Goal: Information Seeking & Learning: Check status

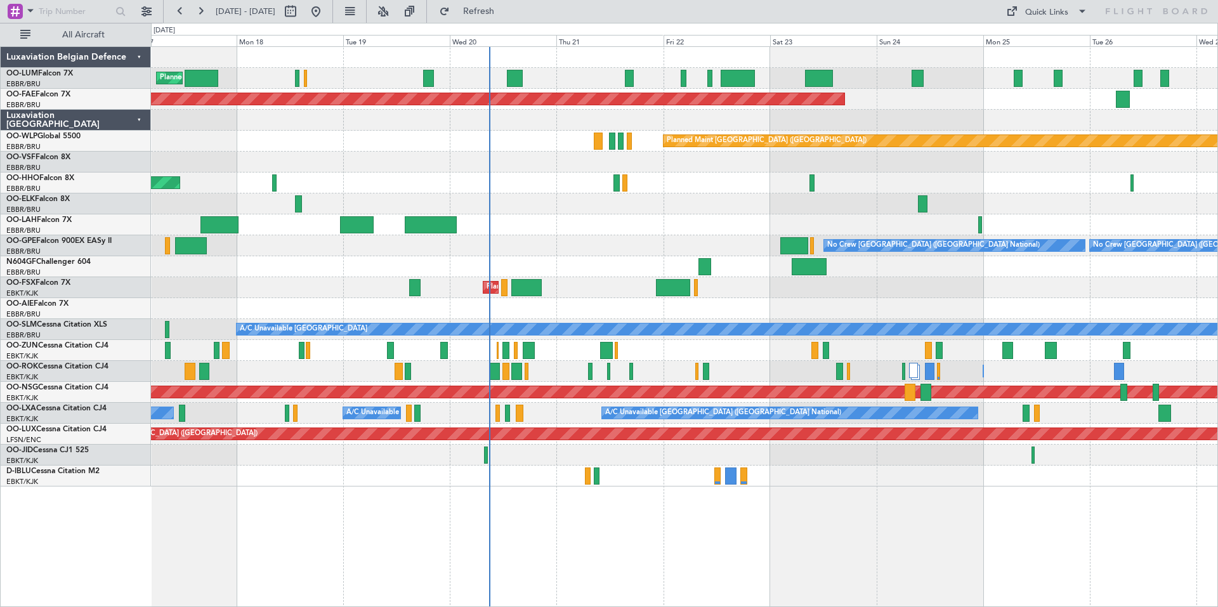
click at [833, 296] on div "Planned Maint [GEOGRAPHIC_DATA] ([GEOGRAPHIC_DATA] National) Planned Maint [GEO…" at bounding box center [684, 266] width 1066 height 439
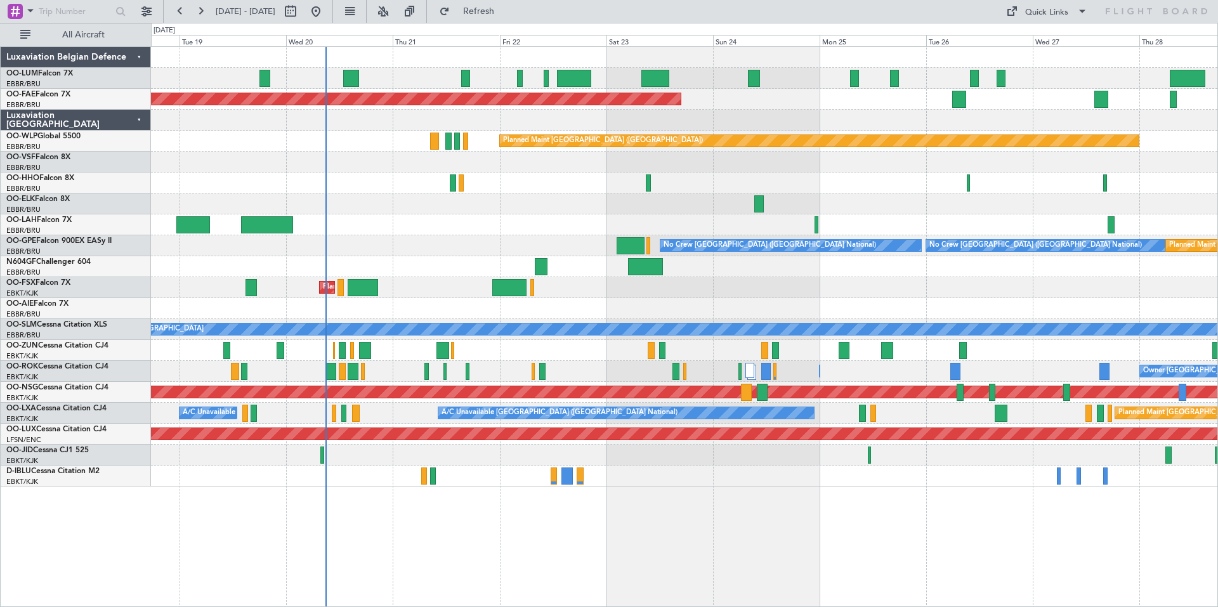
click at [646, 287] on div "Planned Maint Kortrijk-[GEOGRAPHIC_DATA]" at bounding box center [684, 287] width 1066 height 21
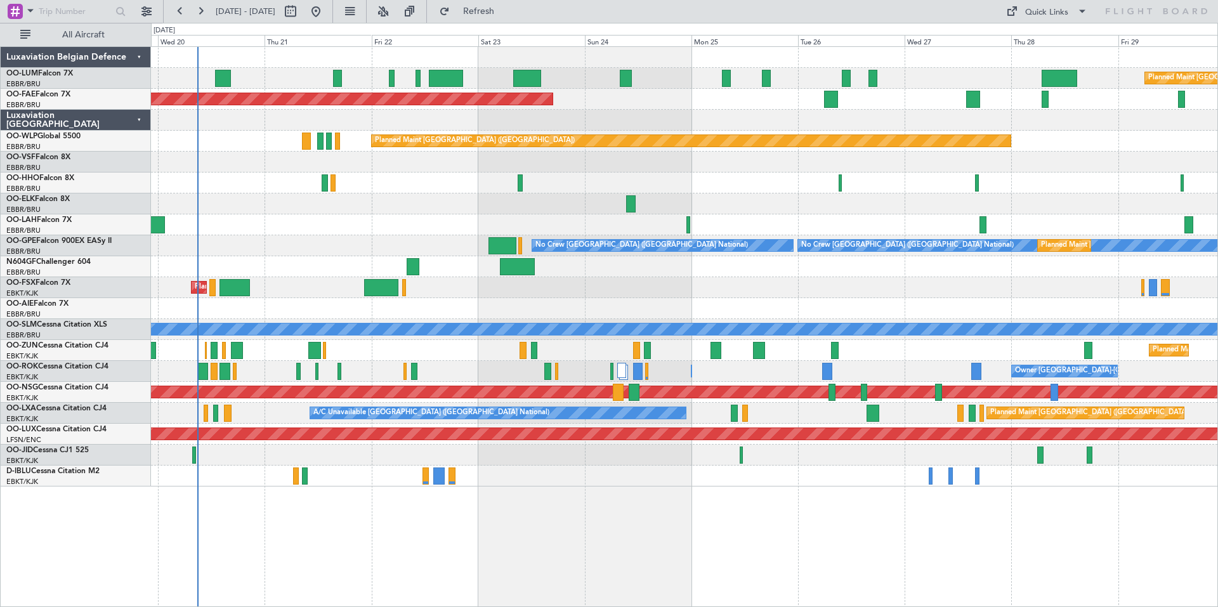
click at [687, 300] on div "Planned Maint [GEOGRAPHIC_DATA] ([GEOGRAPHIC_DATA] National) Planned Maint [GEO…" at bounding box center [684, 266] width 1066 height 439
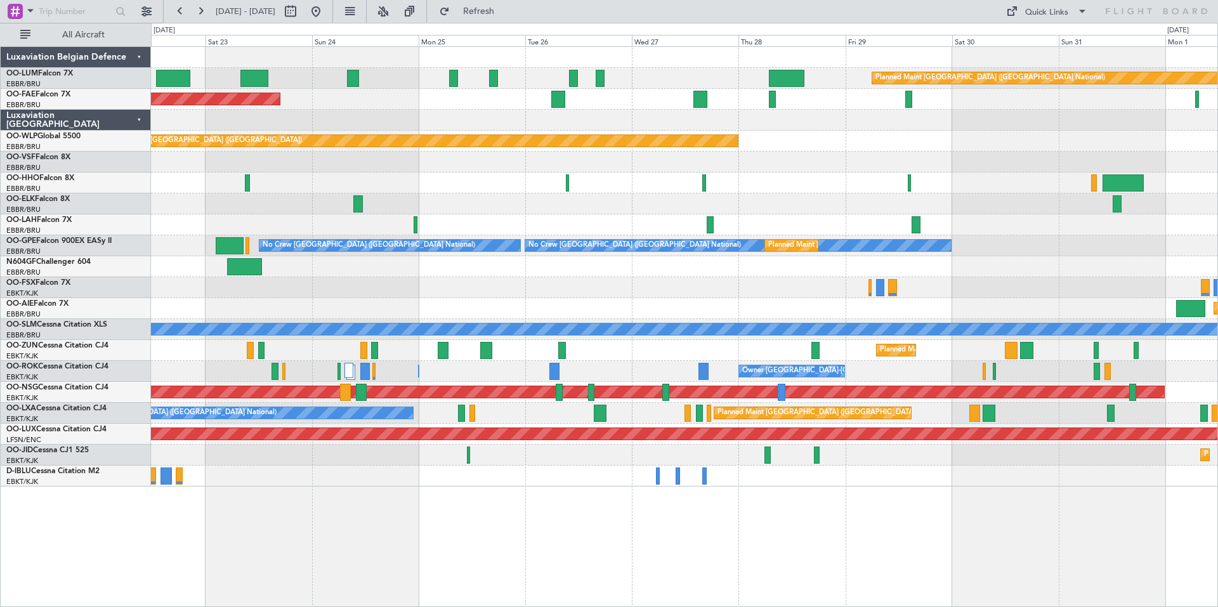
click at [543, 308] on div "Planned Maint [GEOGRAPHIC_DATA] ([GEOGRAPHIC_DATA] National) Planned Maint [GEO…" at bounding box center [684, 266] width 1066 height 439
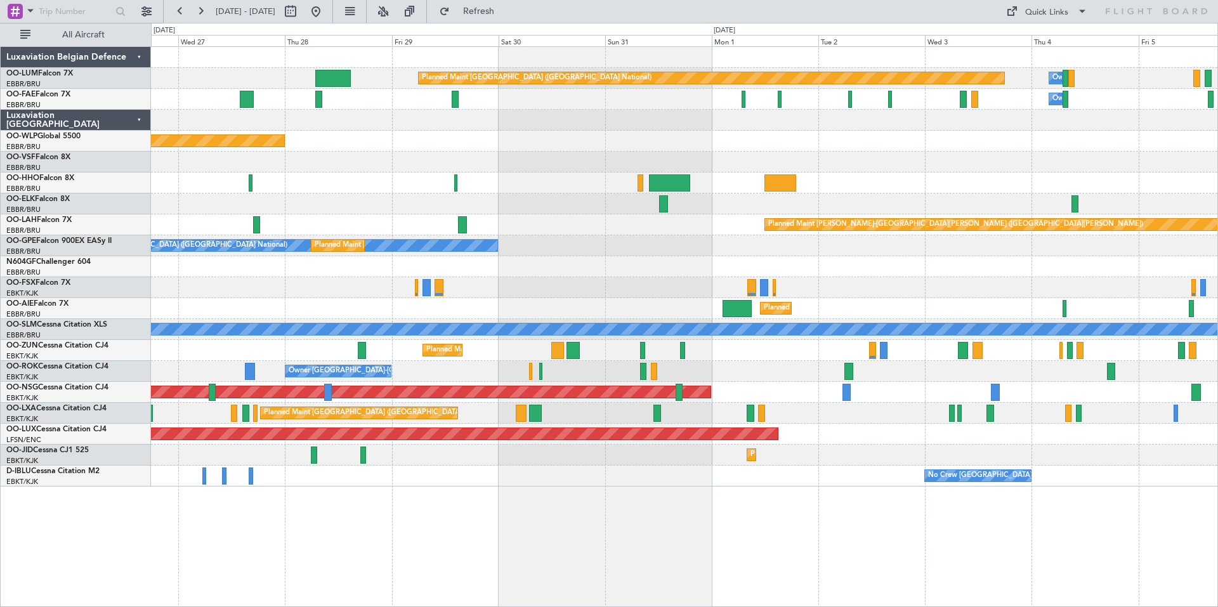
click at [628, 233] on div "Planned Maint [PERSON_NAME]-[GEOGRAPHIC_DATA][PERSON_NAME] ([GEOGRAPHIC_DATA][P…" at bounding box center [684, 224] width 1066 height 21
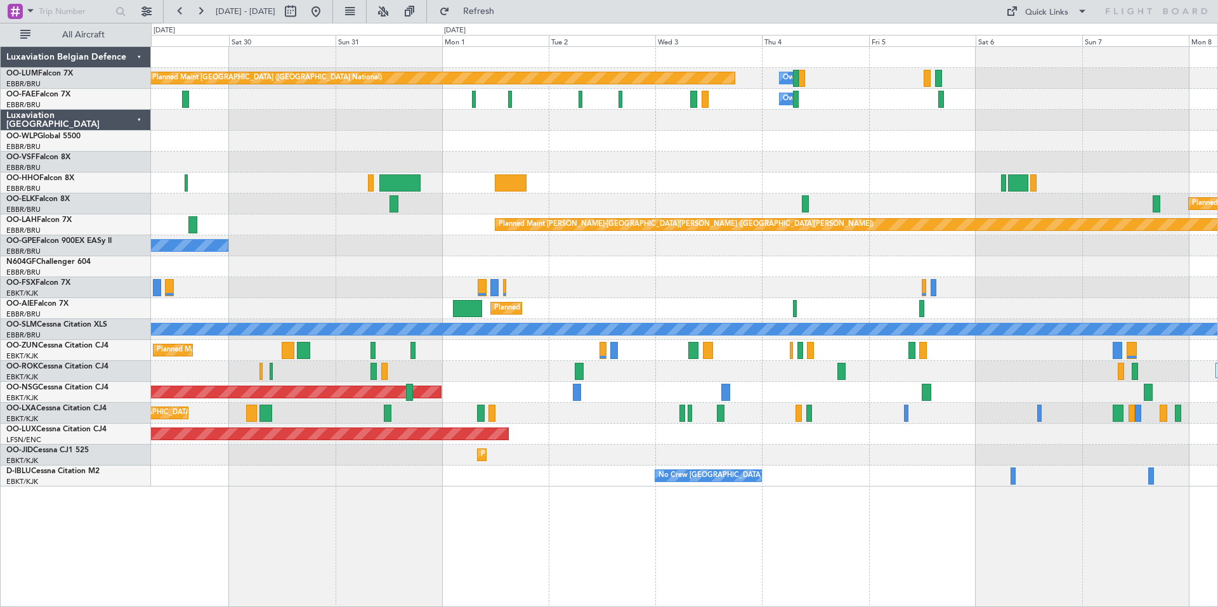
click at [453, 267] on div "Planned Maint [GEOGRAPHIC_DATA] ([GEOGRAPHIC_DATA] National) Owner [GEOGRAPHIC_…" at bounding box center [684, 266] width 1066 height 439
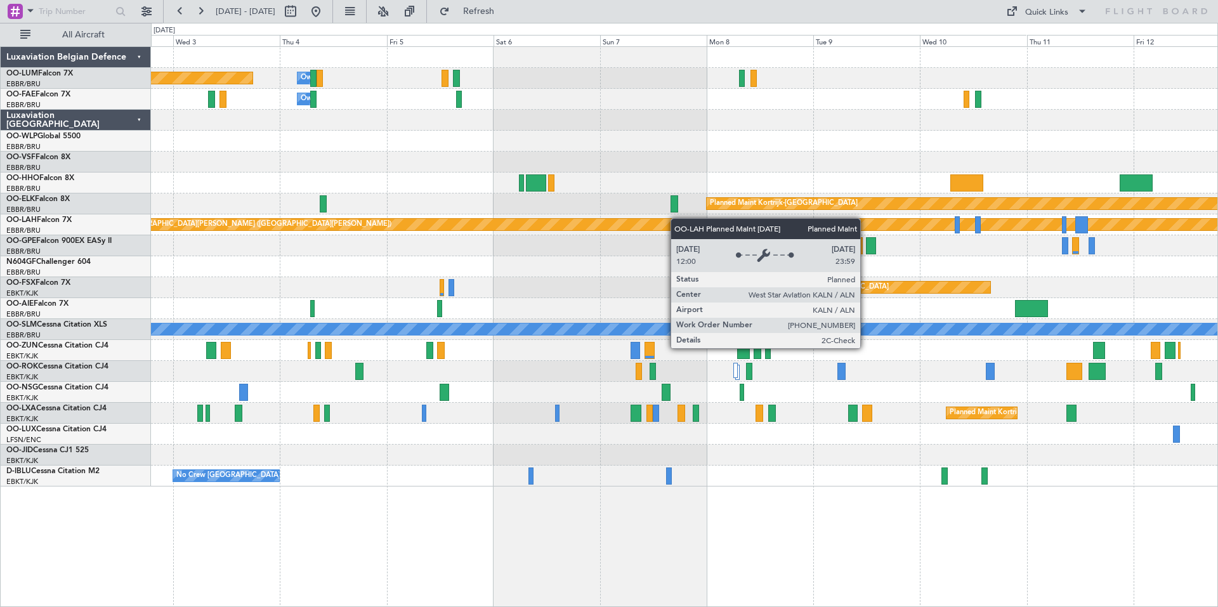
click at [591, 222] on div "Planned Maint [GEOGRAPHIC_DATA] ([GEOGRAPHIC_DATA] National) Owner [GEOGRAPHIC_…" at bounding box center [684, 266] width 1066 height 439
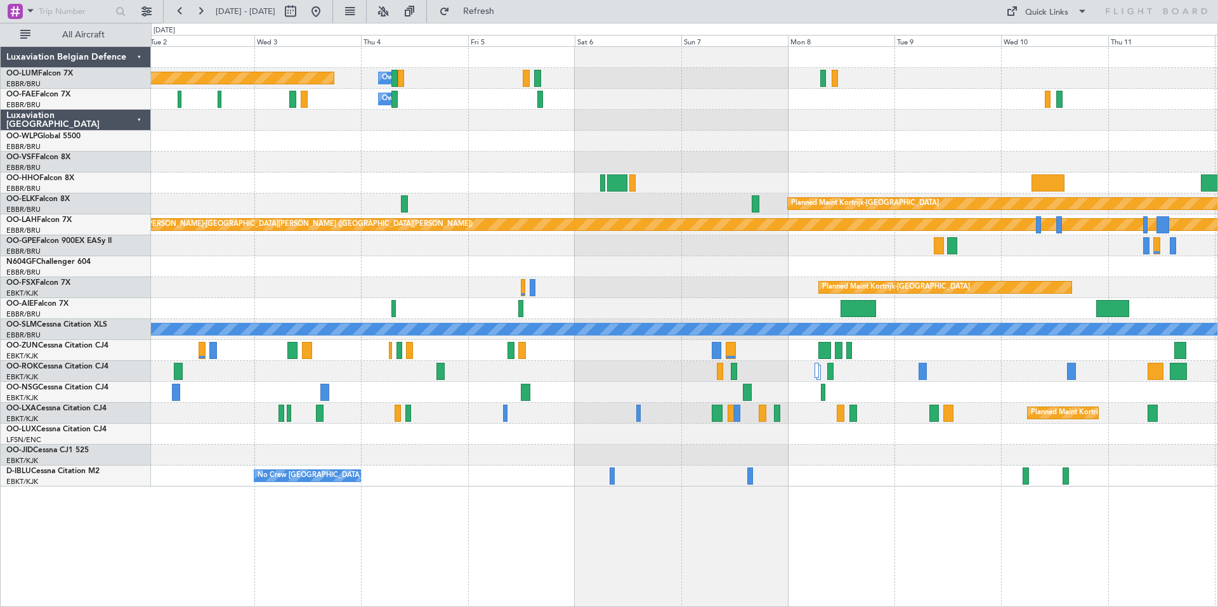
click at [623, 276] on div at bounding box center [684, 266] width 1066 height 21
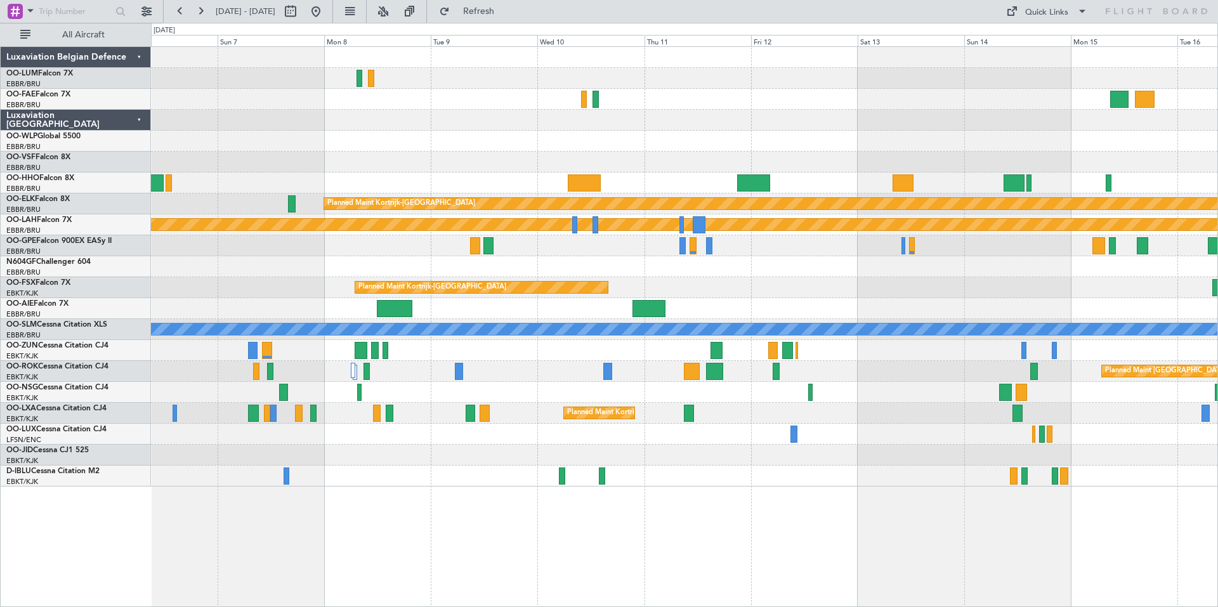
click at [361, 155] on div "Owner Melsbroek Air Base Owner [GEOGRAPHIC_DATA] Planned Maint [GEOGRAPHIC_DATA…" at bounding box center [684, 266] width 1066 height 439
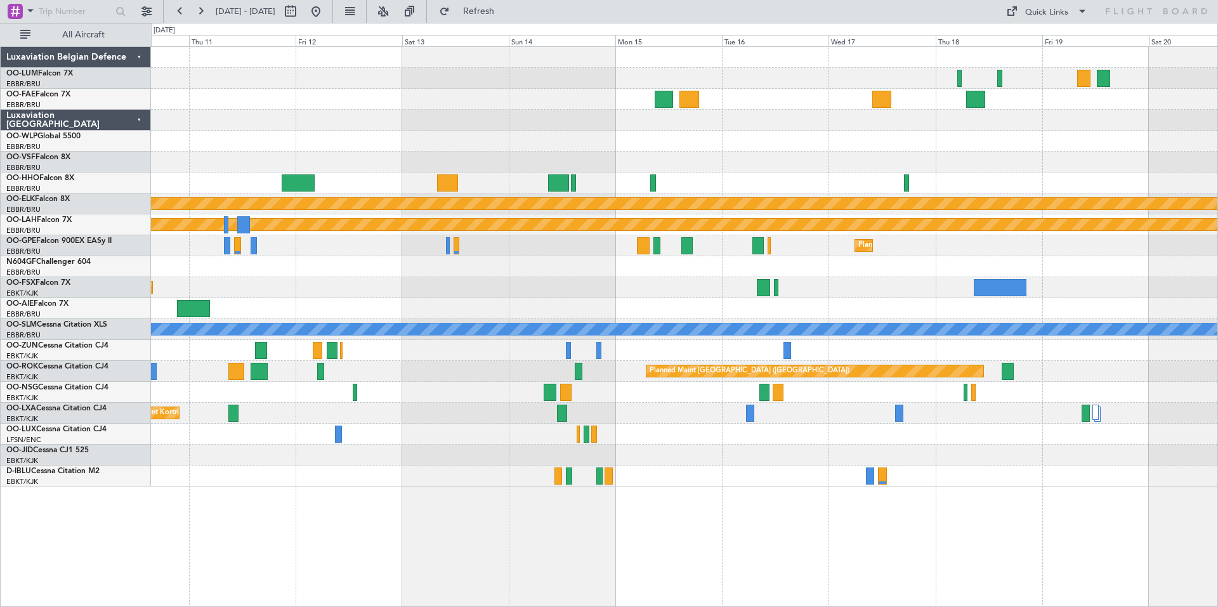
click at [508, 172] on div "Planned Maint Kortrijk-[GEOGRAPHIC_DATA] Planned [GEOGRAPHIC_DATA][PERSON_NAME]…" at bounding box center [684, 266] width 1066 height 439
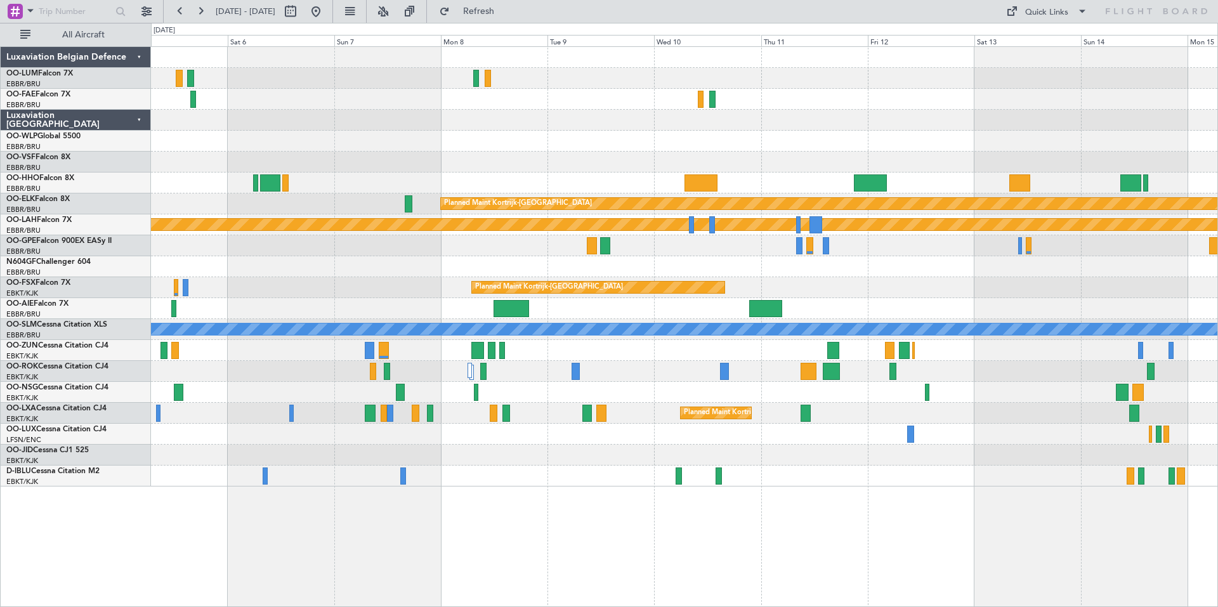
click at [819, 422] on div "Planned Maint Kortrijk-[GEOGRAPHIC_DATA]" at bounding box center [684, 413] width 1066 height 21
